Goal: Task Accomplishment & Management: Use online tool/utility

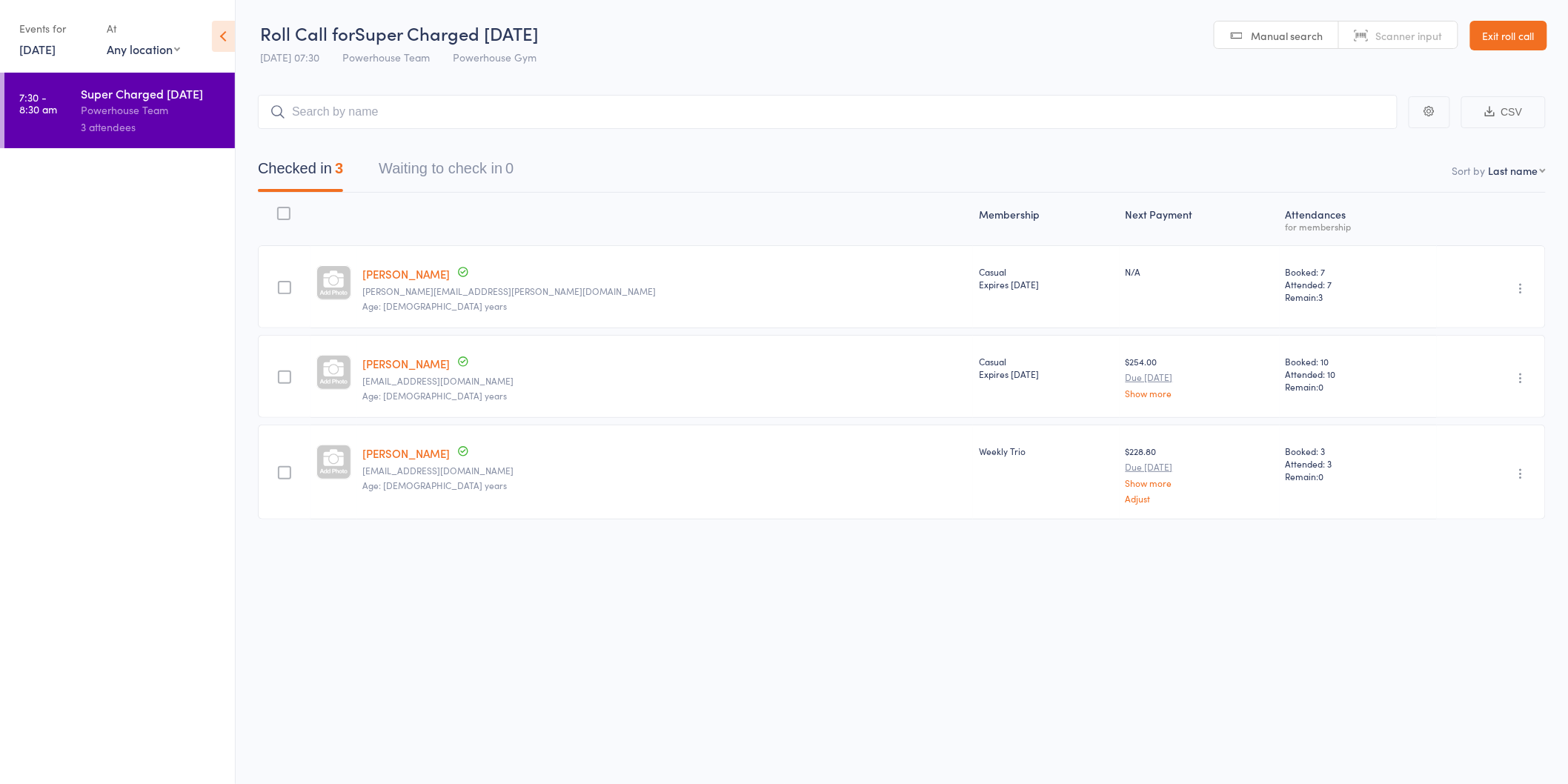
click at [55, 48] on link "[DATE]" at bounding box center [37, 48] width 36 height 17
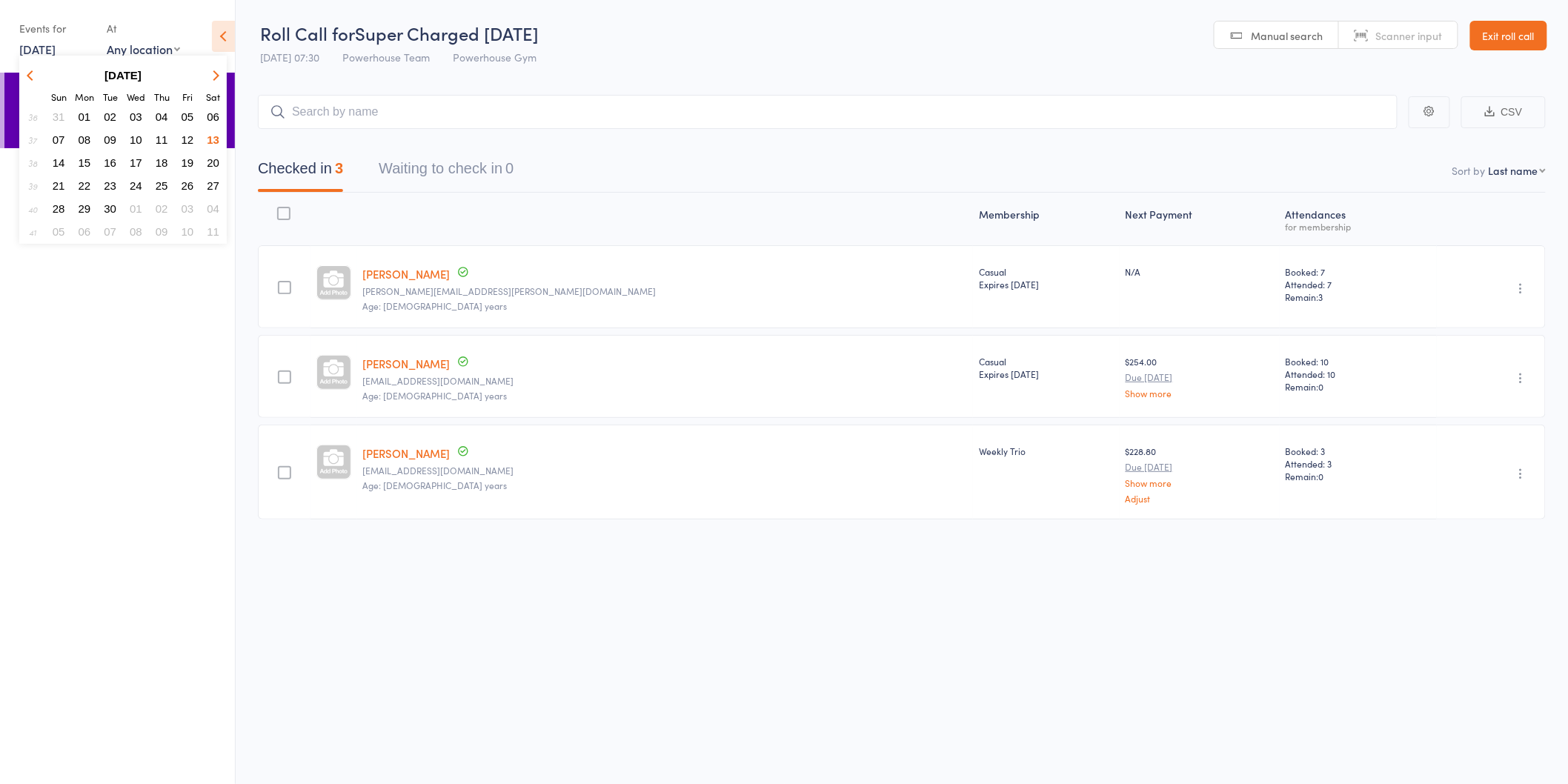
click at [91, 157] on button "15" at bounding box center [84, 163] width 23 height 20
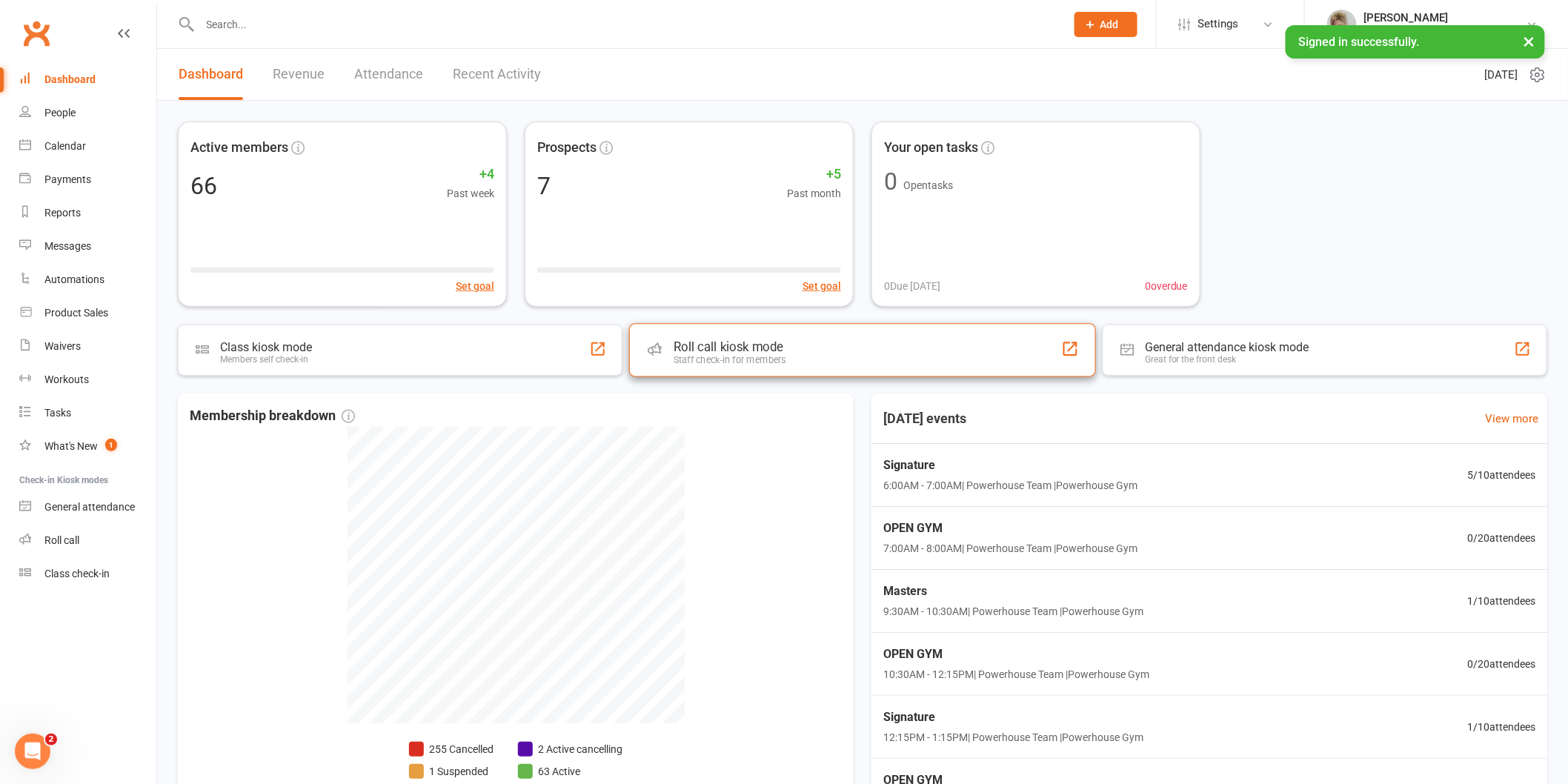
click at [728, 347] on div "Roll call kiosk mode" at bounding box center [730, 346] width 112 height 15
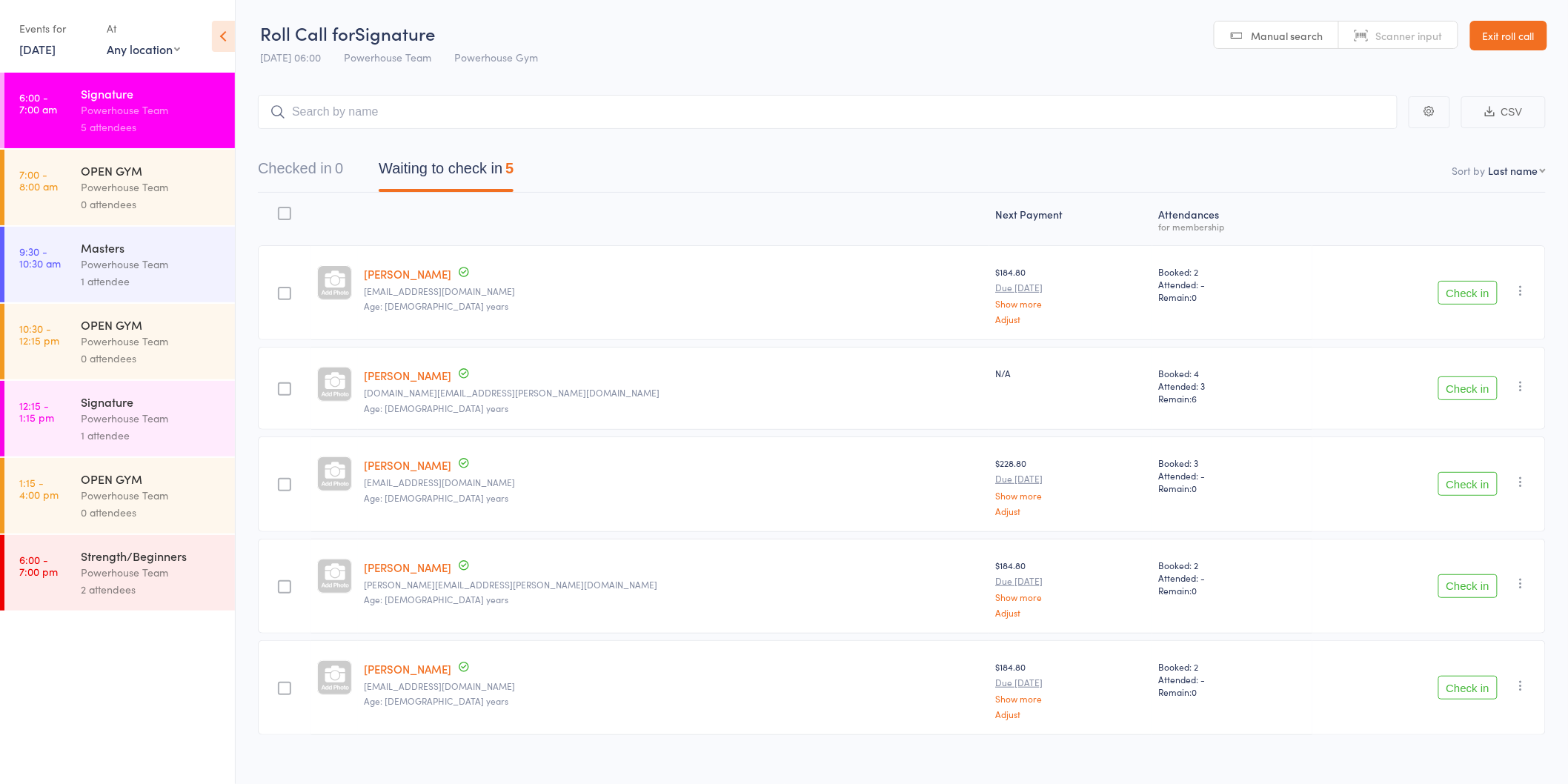
click at [1447, 684] on button "Check in" at bounding box center [1467, 687] width 59 height 24
click at [1451, 299] on button "Check in" at bounding box center [1467, 293] width 59 height 24
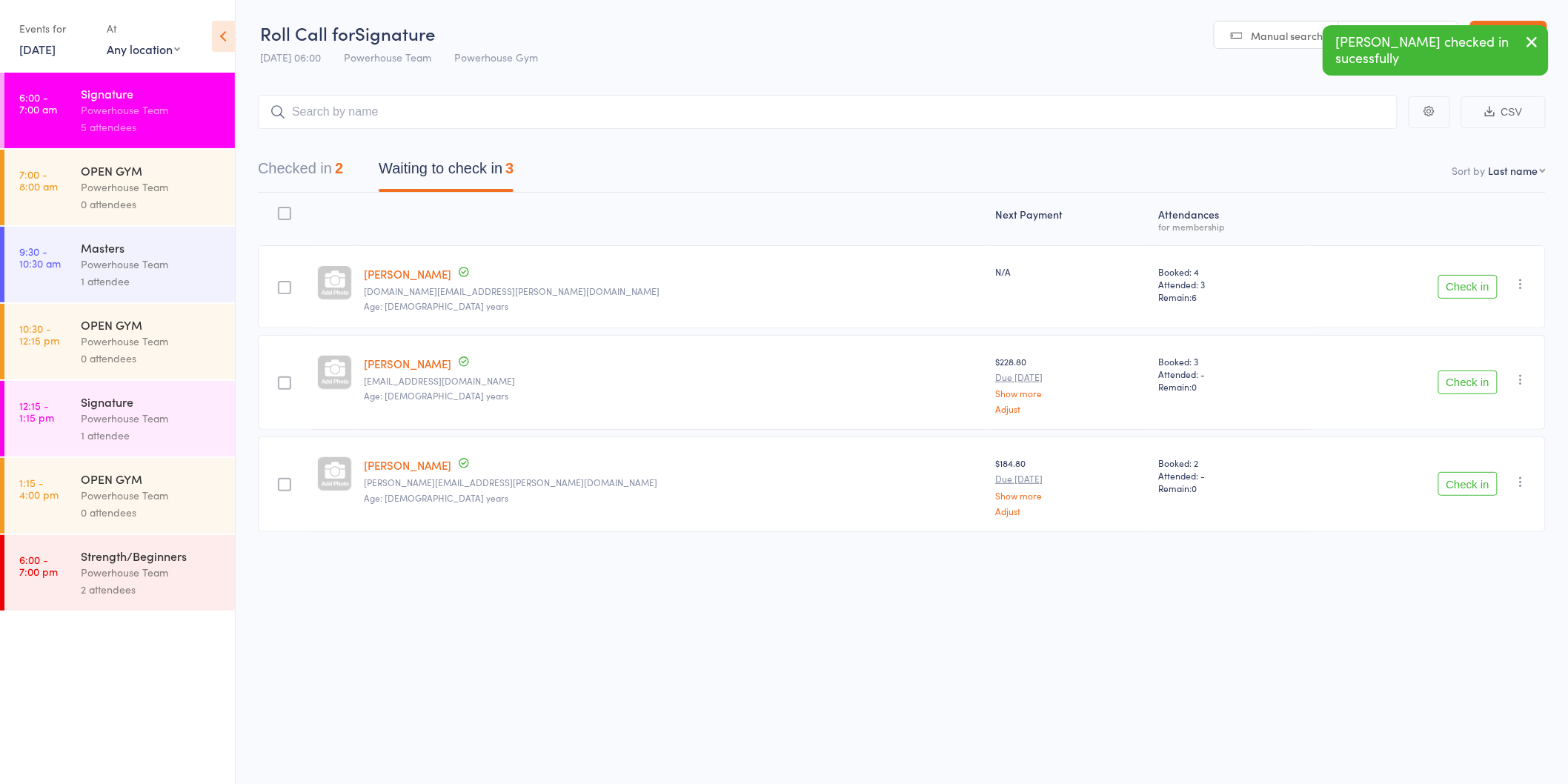
click at [1446, 483] on button "Check in" at bounding box center [1467, 484] width 59 height 24
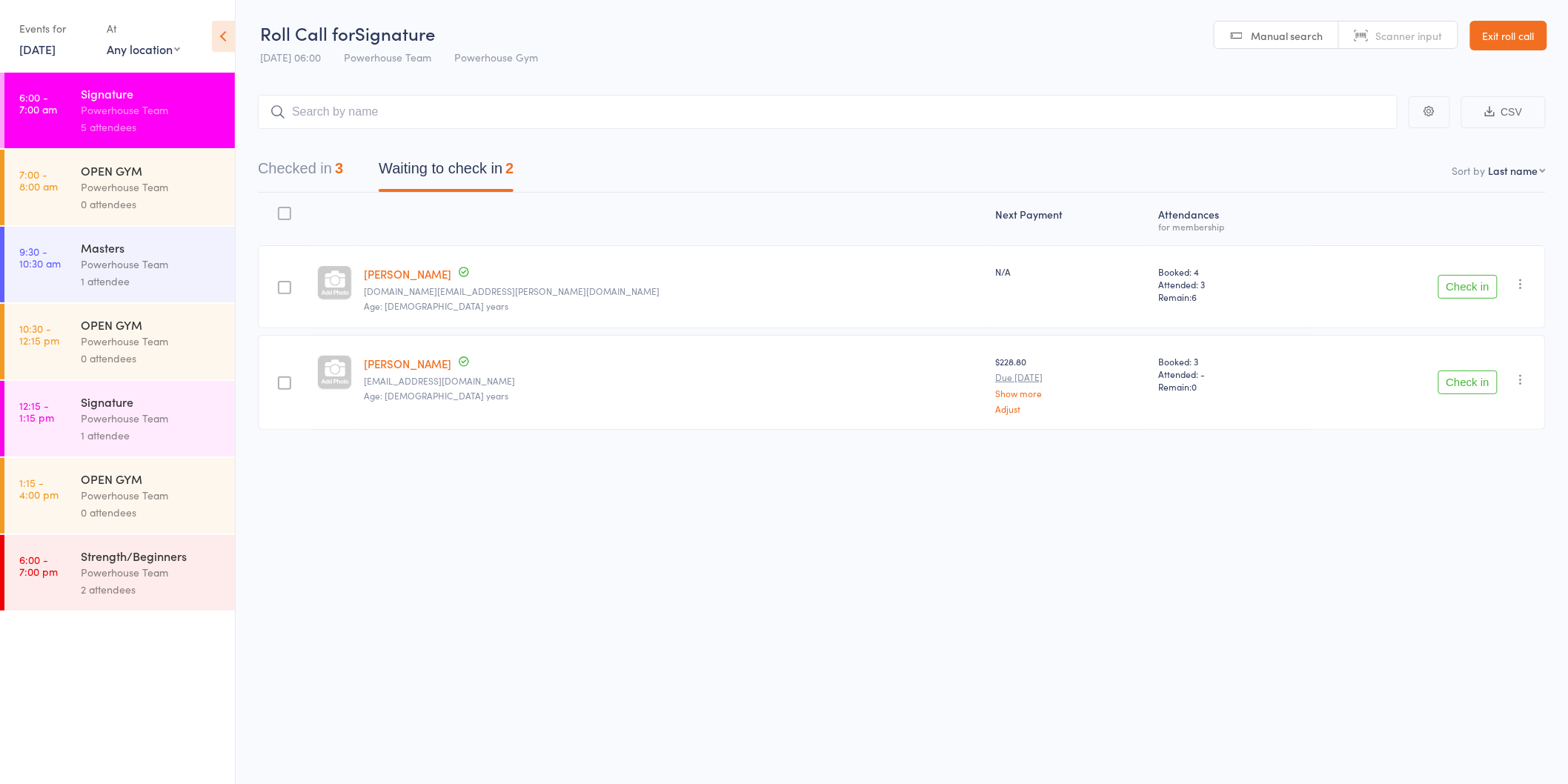
click at [1454, 282] on button "Check in" at bounding box center [1467, 287] width 59 height 24
